Goal: Information Seeking & Learning: Learn about a topic

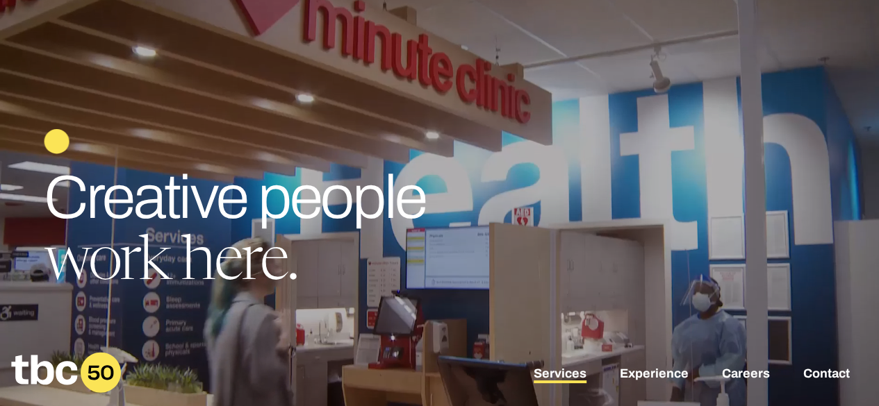
click at [568, 379] on link "Services" at bounding box center [559, 375] width 53 height 17
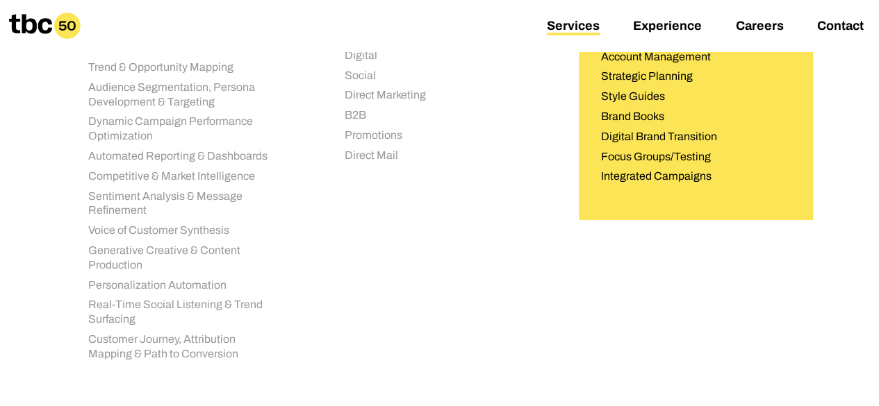
scroll to position [556, 0]
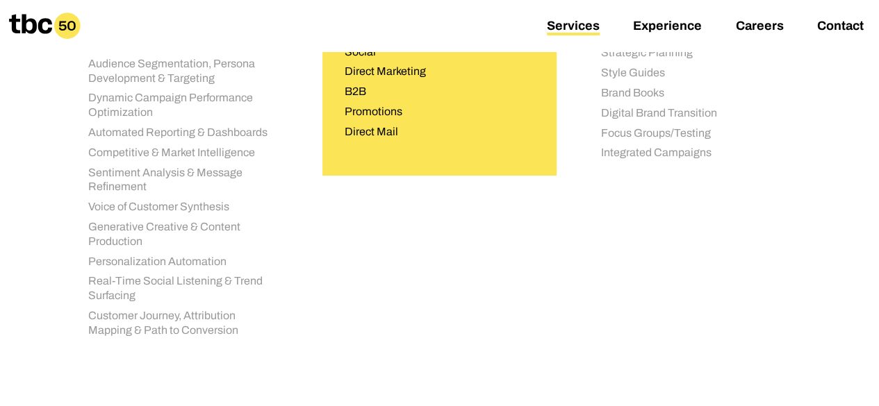
click at [386, 142] on div "General Retail Television Digital Social Direct Marketing B2B Promotions Direct…" at bounding box center [440, 55] width 190 height 180
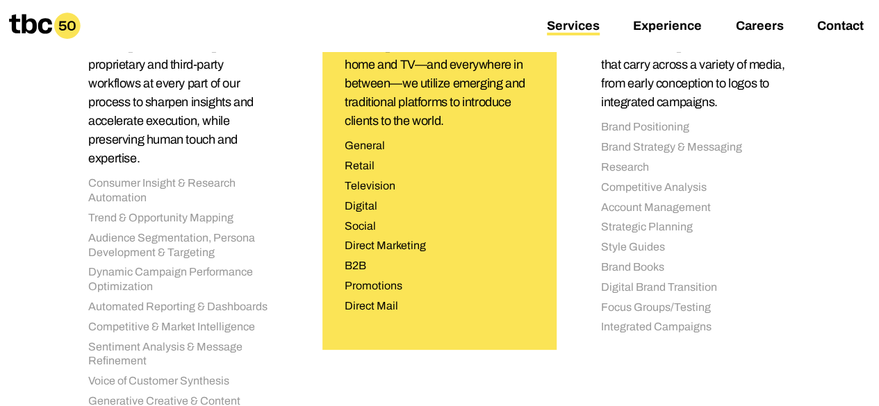
scroll to position [347, 0]
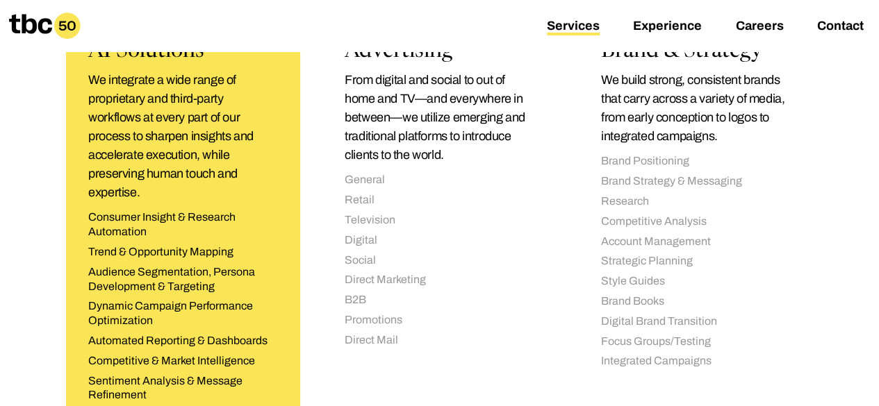
click at [207, 263] on ul "Consumer Insight & Research Automation Trend & Opportunity Mapping Audience Seg…" at bounding box center [183, 377] width 190 height 335
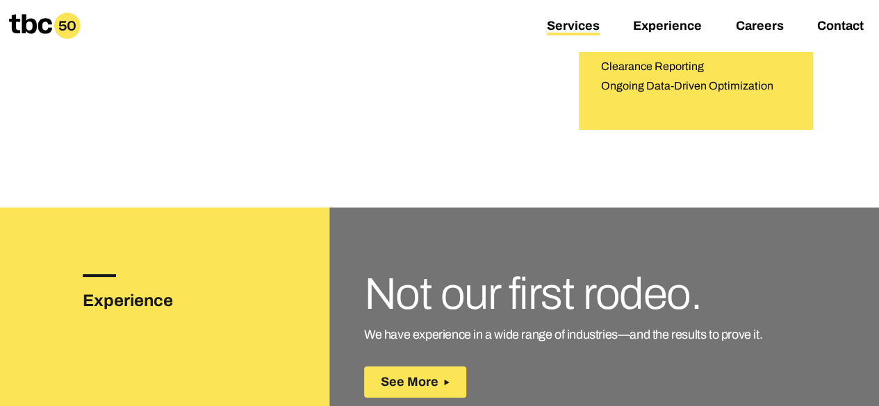
scroll to position [2292, 0]
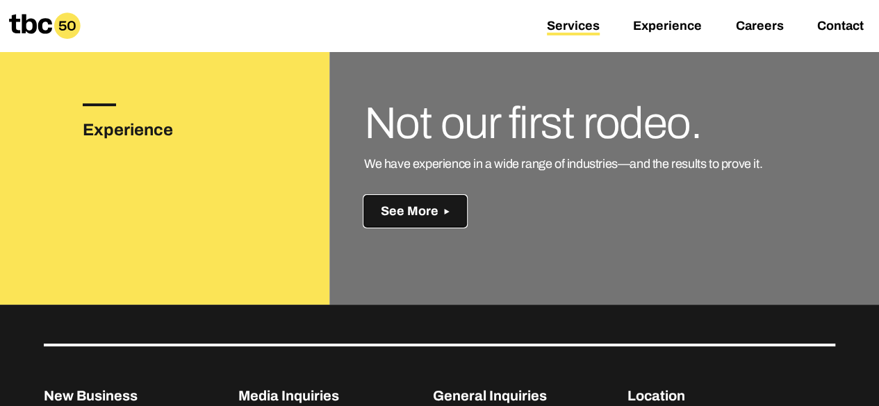
click at [415, 204] on span "See More" at bounding box center [410, 211] width 58 height 15
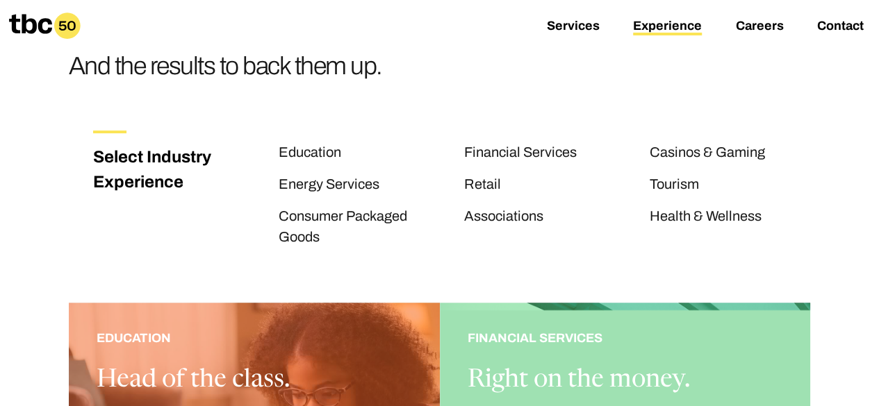
scroll to position [139, 0]
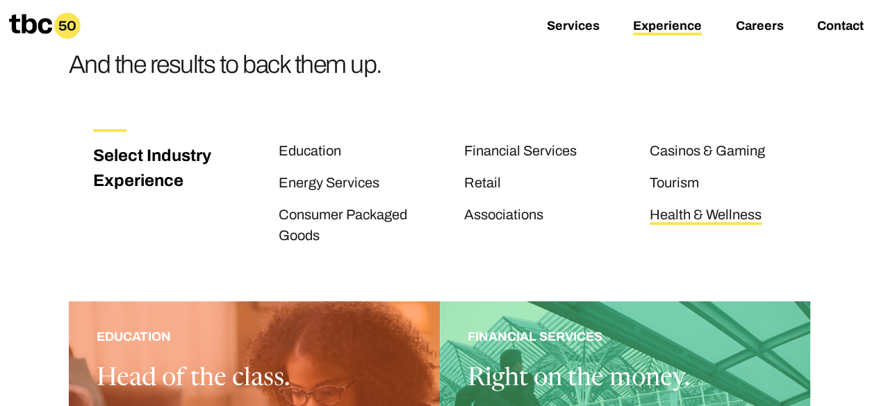
click at [677, 213] on link "Health & Wellness" at bounding box center [705, 216] width 112 height 18
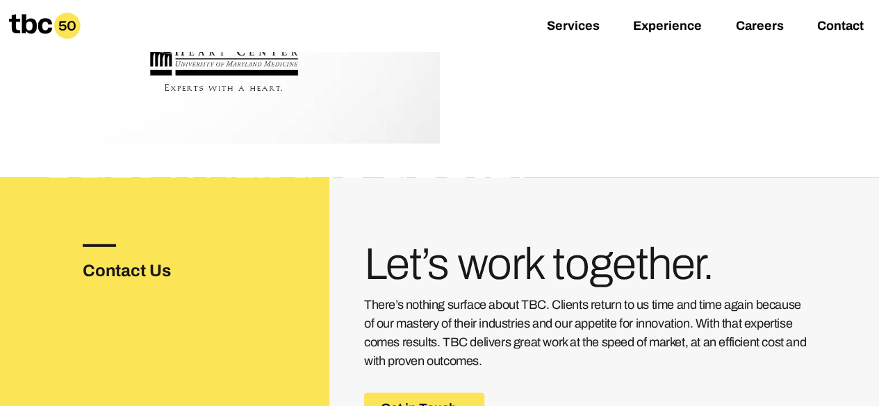
scroll to position [1613, 0]
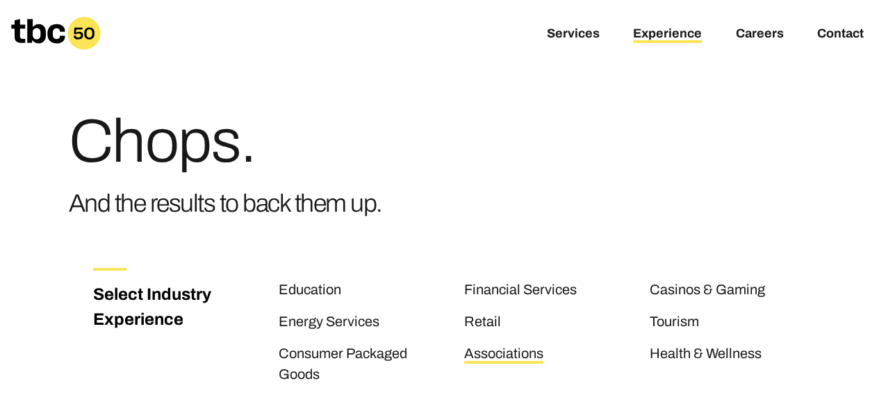
click at [506, 356] on link "Associations" at bounding box center [503, 355] width 79 height 18
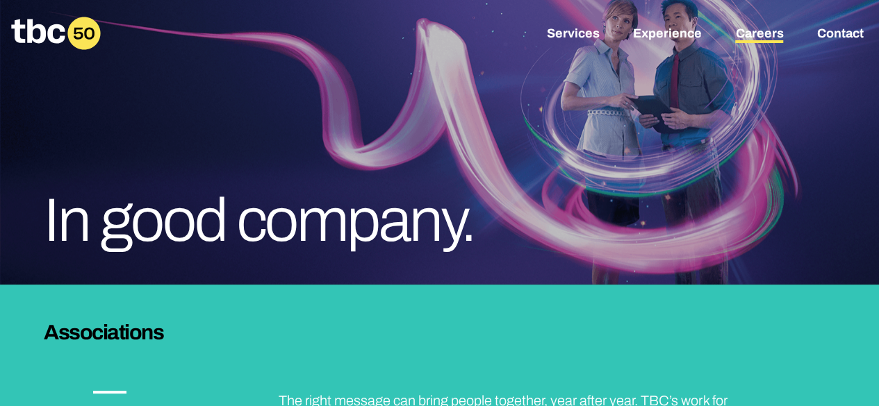
click at [764, 31] on link "Careers" at bounding box center [759, 34] width 48 height 17
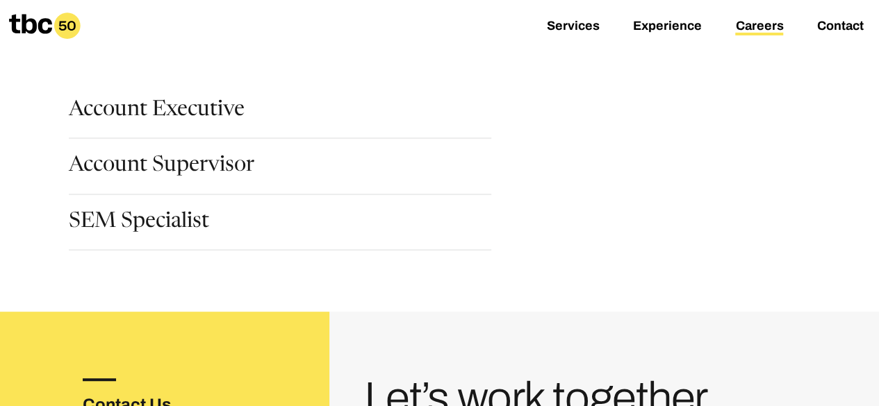
scroll to position [208, 0]
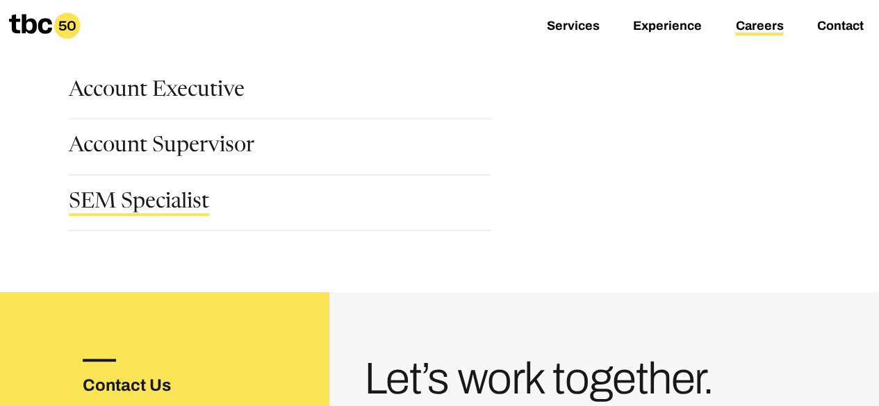
click at [146, 199] on link "SEM Specialist" at bounding box center [139, 204] width 140 height 24
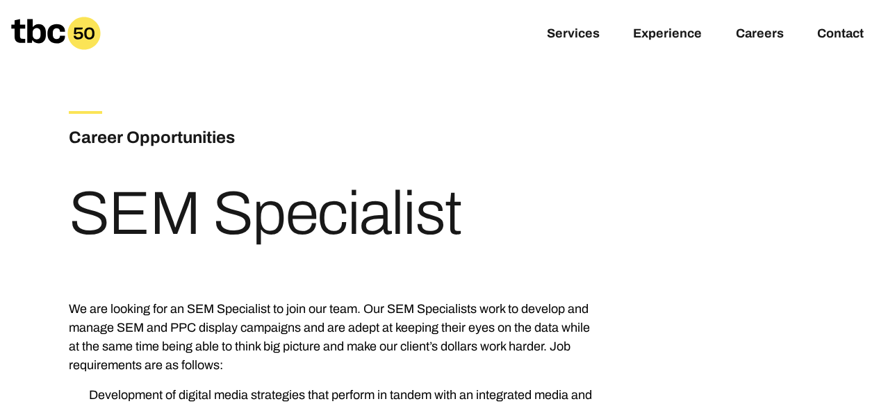
click at [561, 222] on div "Career Opportunities SEM Specialist" at bounding box center [439, 172] width 741 height 211
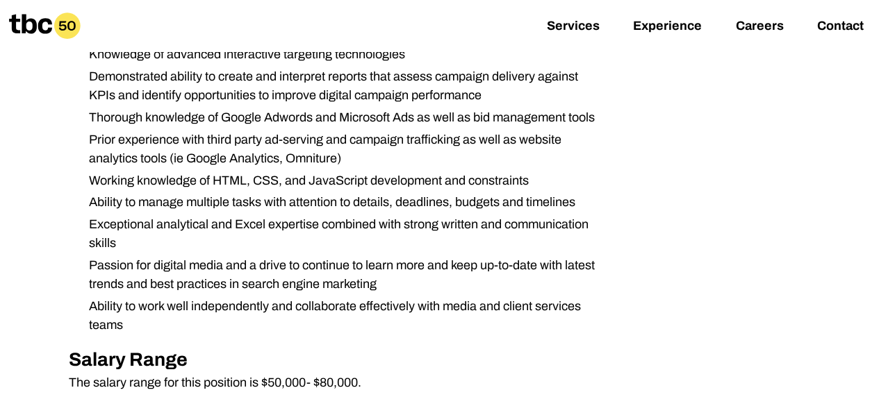
scroll to position [556, 0]
